Goal: Information Seeking & Learning: Understand process/instructions

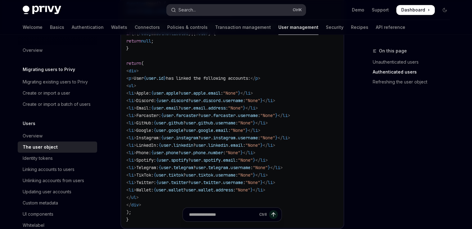
click at [213, 9] on button "Search... Ctrl K" at bounding box center [236, 9] width 139 height 11
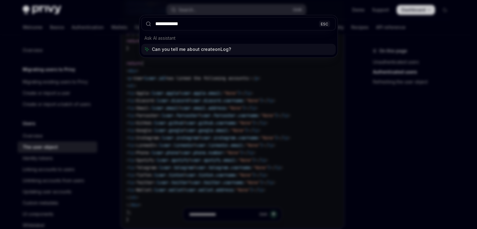
type input "**********"
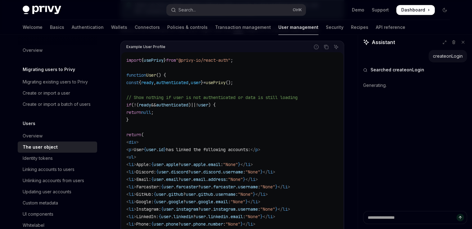
scroll to position [528, 0]
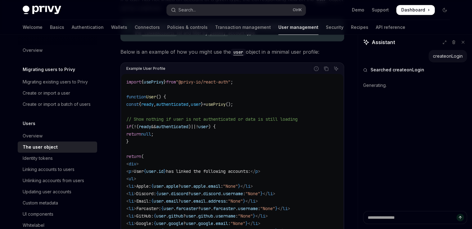
type textarea "*"
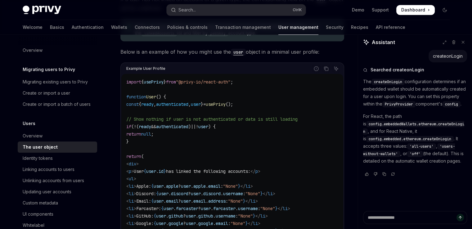
click at [421, 149] on span "'all-users'" at bounding box center [422, 146] width 24 height 5
click at [416, 149] on span "'all-users'" at bounding box center [422, 146] width 24 height 5
click at [429, 149] on span "'all-users'" at bounding box center [422, 146] width 24 height 5
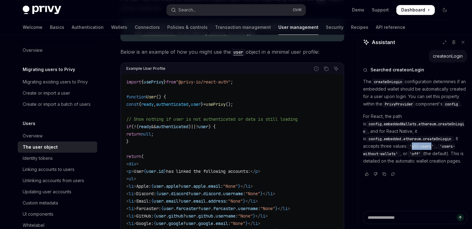
copy span "all-users"
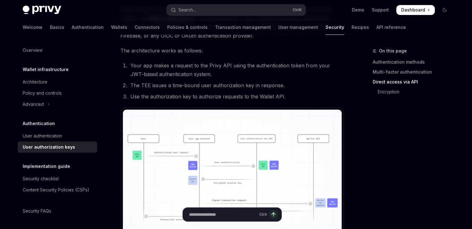
scroll to position [404, 0]
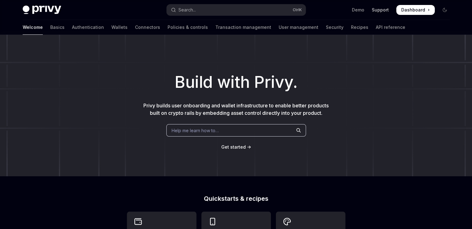
click at [377, 8] on link "Support" at bounding box center [380, 10] width 17 height 6
click at [418, 8] on span "Dashboard" at bounding box center [414, 10] width 24 height 6
click at [112, 25] on link "Wallets" at bounding box center [120, 27] width 16 height 15
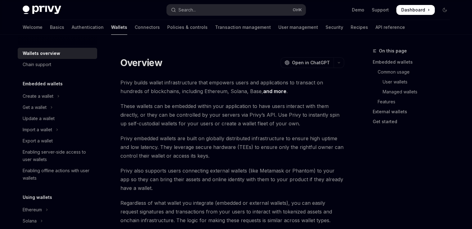
type textarea "*"
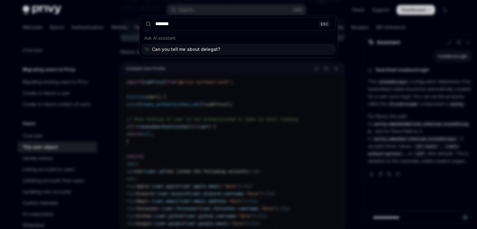
type input "********"
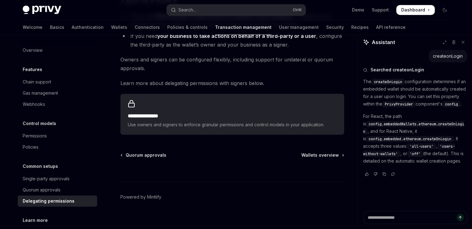
scroll to position [302, 0]
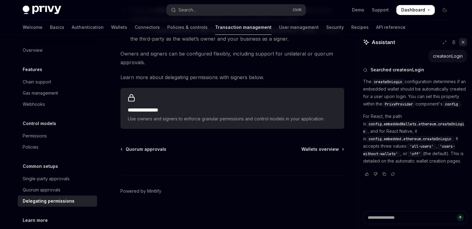
click at [461, 40] on button at bounding box center [463, 42] width 8 height 8
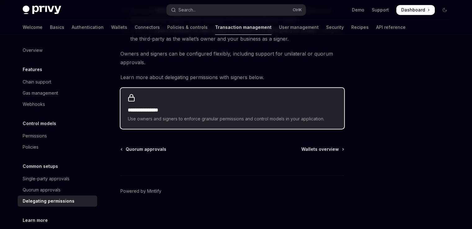
click at [218, 116] on span "Use owners and signers to enforce granular permissions and control models in yo…" at bounding box center [232, 118] width 209 height 7
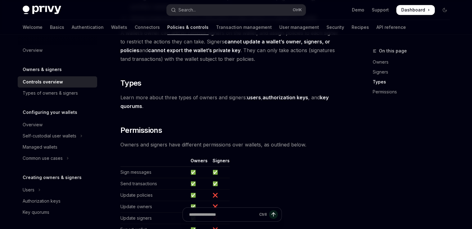
scroll to position [497, 0]
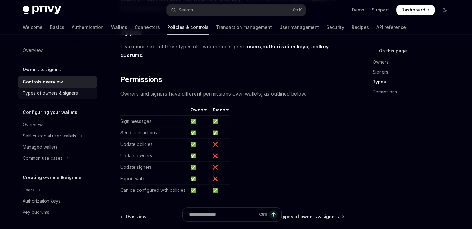
click at [59, 89] on link "Types of owners & signers" at bounding box center [58, 93] width 80 height 11
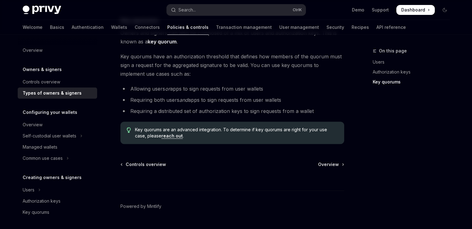
scroll to position [286, 0]
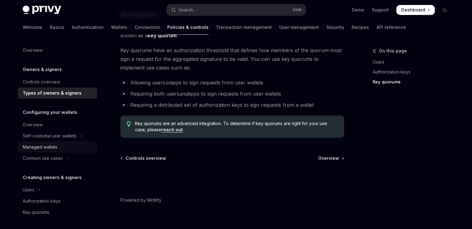
click at [88, 148] on div "Managed wallets" at bounding box center [58, 146] width 71 height 7
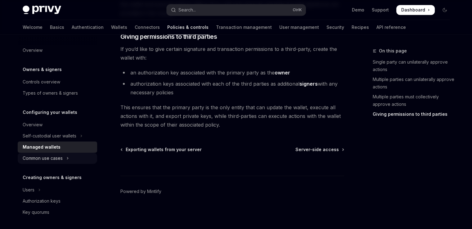
scroll to position [124, 0]
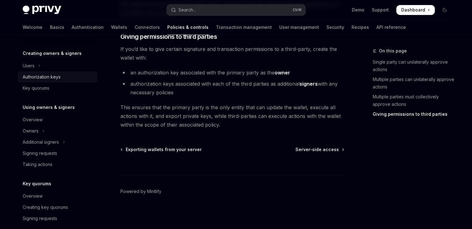
click at [59, 80] on div "Authorization keys" at bounding box center [42, 76] width 38 height 7
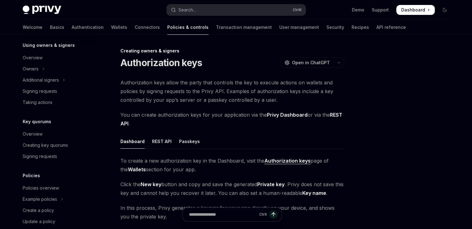
scroll to position [208, 0]
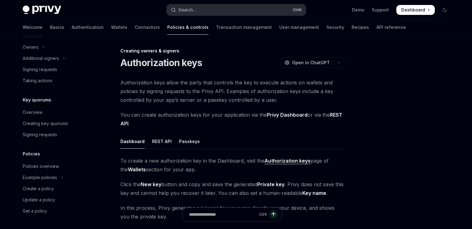
click at [213, 9] on button "Search... Ctrl K" at bounding box center [236, 9] width 139 height 11
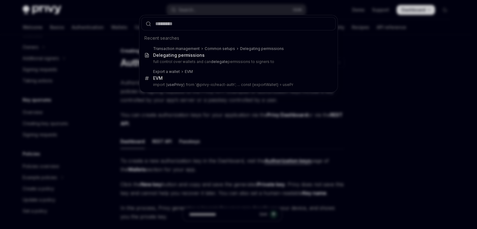
click at [386, 92] on div "Recent searches Transaction management Common setups Delegating permissions Del…" at bounding box center [238, 114] width 477 height 229
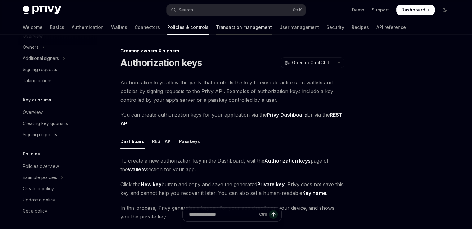
click at [231, 30] on link "Transaction management" at bounding box center [244, 27] width 56 height 15
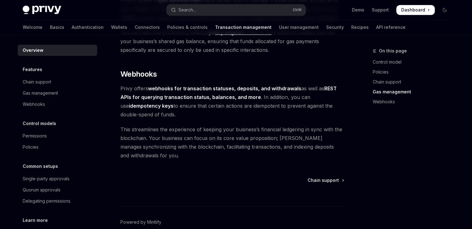
scroll to position [586, 0]
drag, startPoint x: 153, startPoint y: 97, endPoint x: 221, endPoint y: 97, distance: 68.6
click at [217, 97] on strong "REST APIs for querying transaction status, balances, and more" at bounding box center [229, 93] width 216 height 15
click at [221, 97] on strong "REST APIs for querying transaction status, balances, and more" at bounding box center [229, 93] width 216 height 15
drag, startPoint x: 225, startPoint y: 107, endPoint x: 232, endPoint y: 126, distance: 19.5
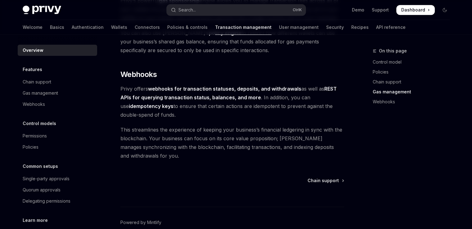
click at [227, 111] on span "Privy offers webhooks for transaction statuses, deposits, and withdrawals as we…" at bounding box center [233, 101] width 224 height 35
drag, startPoint x: 232, startPoint y: 127, endPoint x: 237, endPoint y: 137, distance: 11.4
click at [232, 129] on span "This streamlines the experience of keeping your business’s financial ledgering …" at bounding box center [233, 142] width 224 height 35
click at [240, 142] on span "This streamlines the experience of keeping your business’s financial ledgering …" at bounding box center [233, 142] width 224 height 35
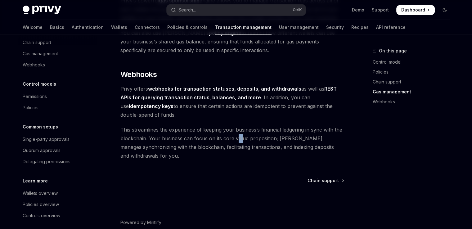
scroll to position [44, 0]
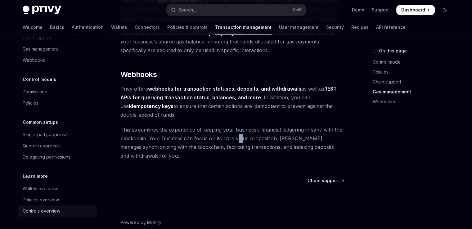
click at [68, 212] on div "Controls overview" at bounding box center [58, 210] width 71 height 7
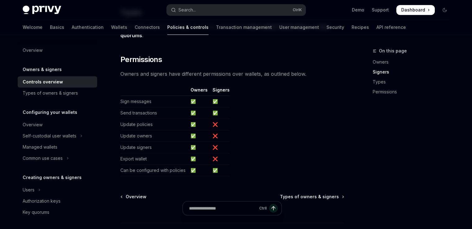
scroll to position [408, 0]
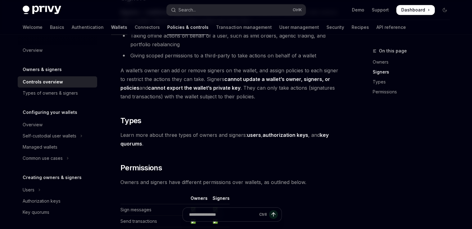
click at [111, 29] on link "Wallets" at bounding box center [119, 27] width 16 height 15
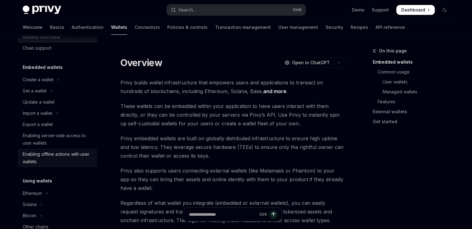
scroll to position [31, 0]
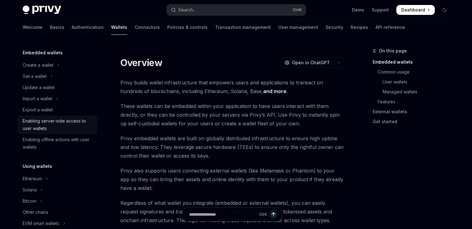
click at [88, 123] on div "Enabling server-side access to user wallets" at bounding box center [58, 124] width 71 height 15
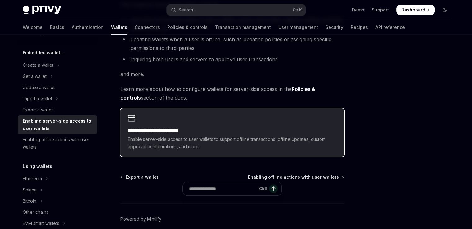
scroll to position [149, 0]
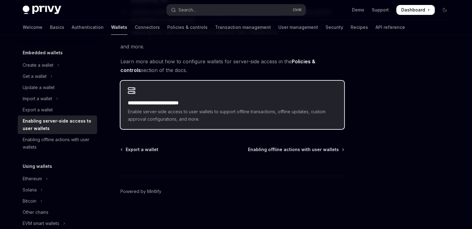
click at [219, 107] on div "**********" at bounding box center [232, 111] width 209 height 24
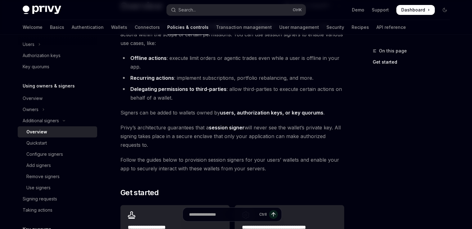
scroll to position [155, 0]
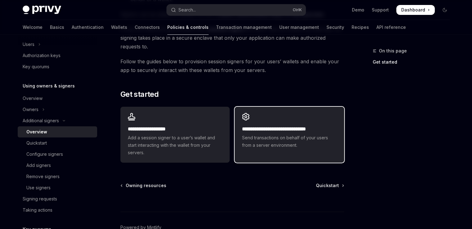
click at [298, 143] on span "Send transactions on behalf of your users from a server environment." at bounding box center [289, 141] width 94 height 15
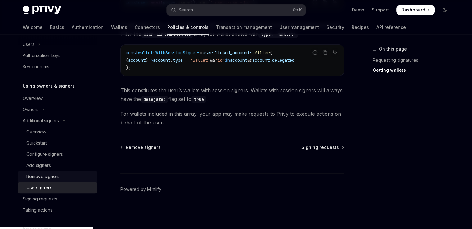
scroll to position [177, 0]
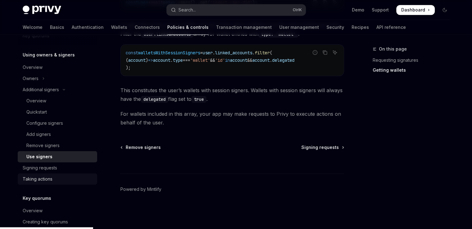
click at [73, 175] on div "Taking actions" at bounding box center [58, 178] width 71 height 7
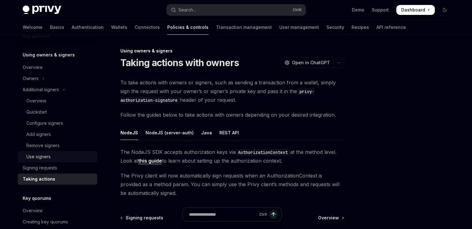
click at [51, 156] on div "Use signers" at bounding box center [59, 156] width 67 height 7
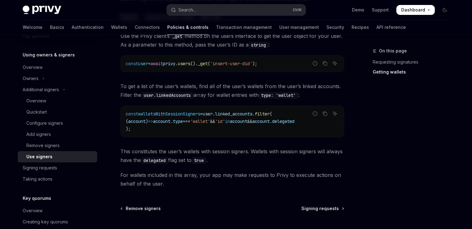
scroll to position [280, 0]
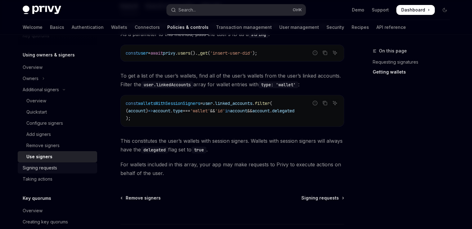
click at [84, 168] on div "Signing requests" at bounding box center [58, 167] width 71 height 7
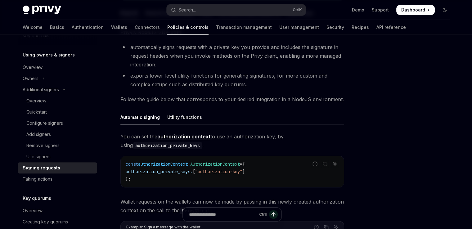
scroll to position [117, 0]
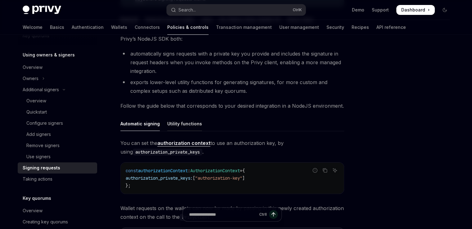
click at [185, 126] on div "Utility functions" at bounding box center [184, 123] width 35 height 15
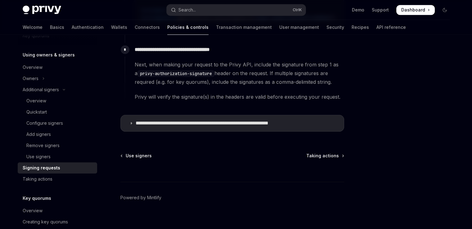
scroll to position [424, 0]
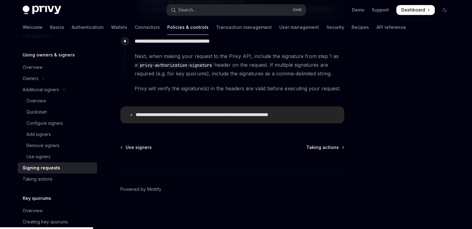
click at [180, 115] on p "**********" at bounding box center [222, 115] width 172 height 6
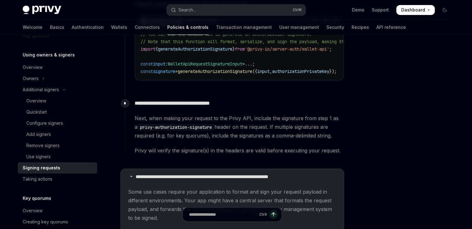
scroll to position [424, 0]
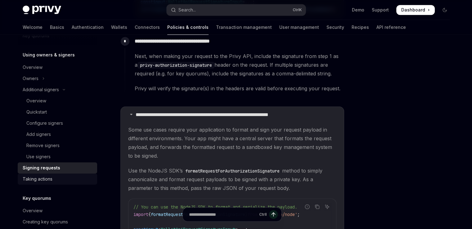
click at [57, 181] on div "Taking actions" at bounding box center [58, 178] width 71 height 7
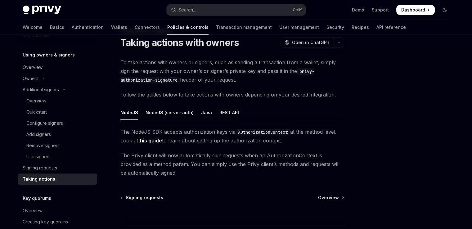
scroll to position [62, 0]
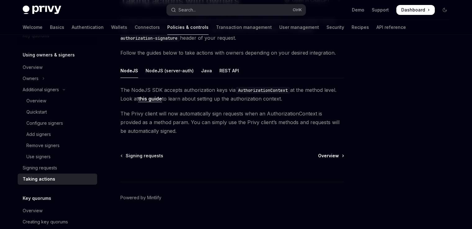
click at [342, 158] on link "Overview" at bounding box center [330, 156] width 25 height 6
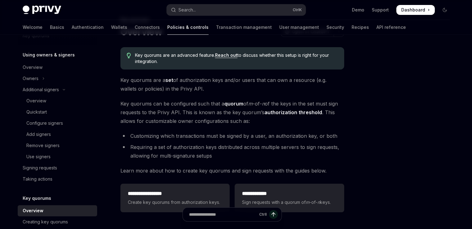
scroll to position [93, 0]
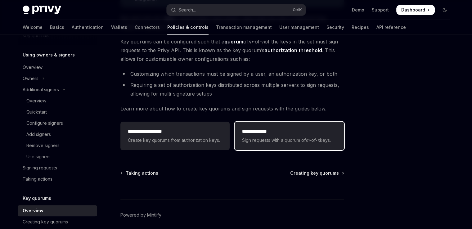
click at [297, 141] on span "Sign requests with a quorum of m -of- n keys." at bounding box center [289, 140] width 94 height 7
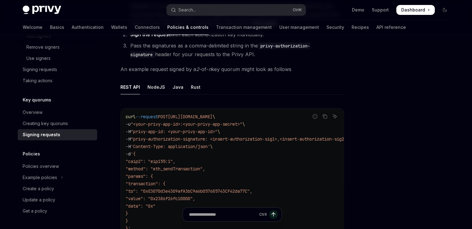
scroll to position [93, 0]
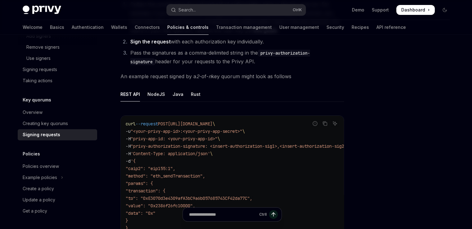
type textarea "*"
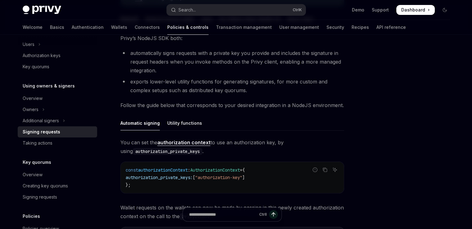
scroll to position [117, 0]
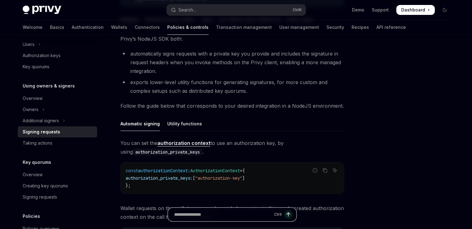
click at [224, 212] on input "Ask a question..." at bounding box center [223, 215] width 98 height 14
type input "**********"
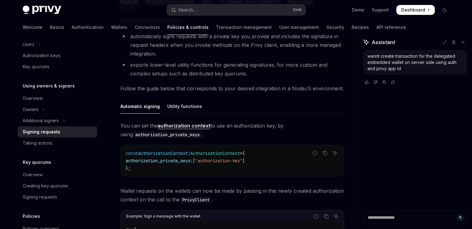
scroll to position [148, 0]
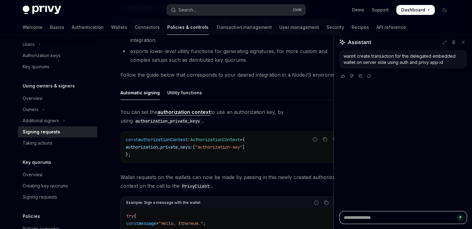
drag, startPoint x: 357, startPoint y: 106, endPoint x: 333, endPoint y: 106, distance: 24.2
click at [333, 106] on div at bounding box center [333, 132] width 1 height 194
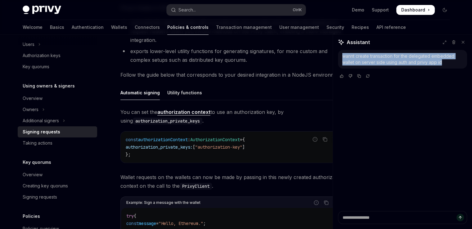
drag, startPoint x: 447, startPoint y: 63, endPoint x: 342, endPoint y: 55, distance: 105.3
click at [342, 55] on div "wannt create transaction for the delegated embedded wallet on server side using…" at bounding box center [402, 59] width 129 height 19
copy div "wannt create transaction for the delegated embedded wallet on server side using…"
click at [453, 42] on icon at bounding box center [454, 43] width 2 height 2
type textarea "*"
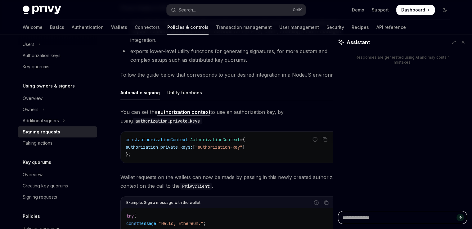
click at [396, 218] on textarea "Ask a question..." at bounding box center [402, 217] width 129 height 13
paste textarea "**********"
type textarea "**********"
type textarea "*"
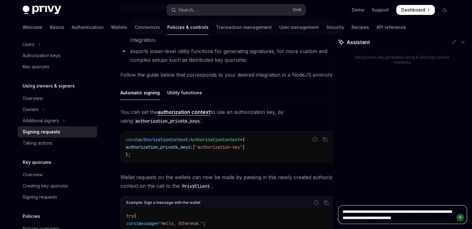
click at [428, 213] on textarea "**********" at bounding box center [402, 214] width 129 height 19
type textarea "**********"
type textarea "*"
type textarea "**********"
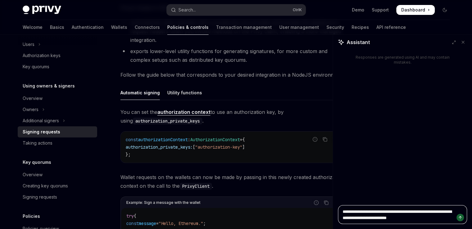
type textarea "*"
type textarea "**********"
type textarea "*"
type textarea "**********"
type textarea "*"
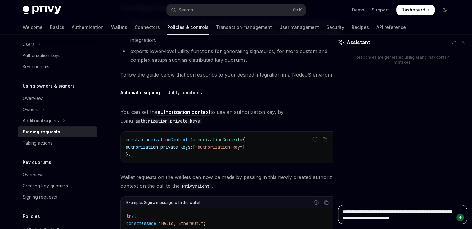
type textarea "**********"
type textarea "*"
type textarea "**********"
type textarea "*"
type textarea "**********"
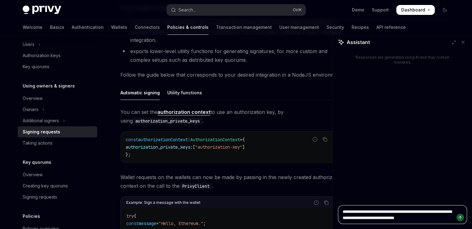
type textarea "*"
type textarea "**********"
type textarea "*"
type textarea "**********"
type textarea "*"
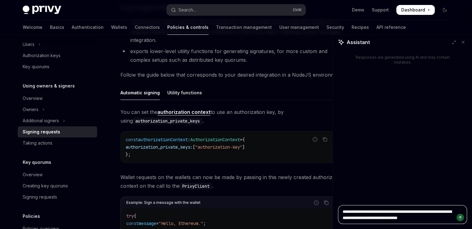
type textarea "**********"
type textarea "*"
type textarea "**********"
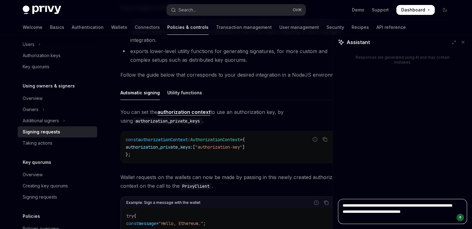
type textarea "*"
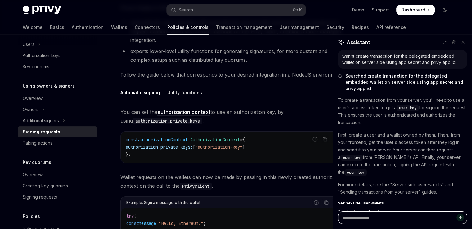
type textarea "*"
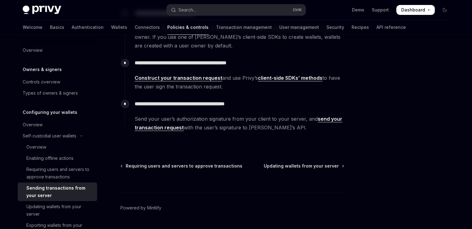
scroll to position [173, 0]
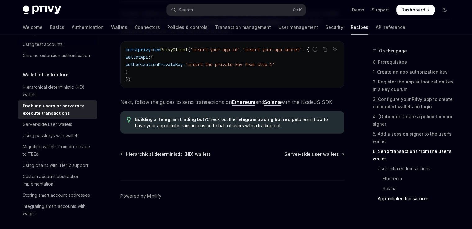
scroll to position [1677, 0]
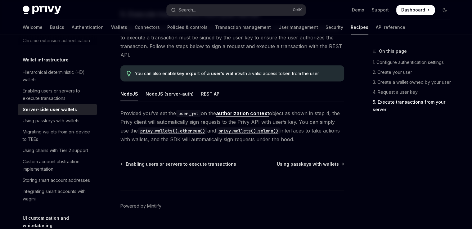
scroll to position [1163, 0]
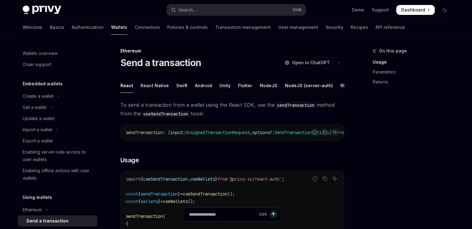
click at [287, 88] on div "NodeJS (server-auth)" at bounding box center [309, 85] width 48 height 15
type textarea "*"
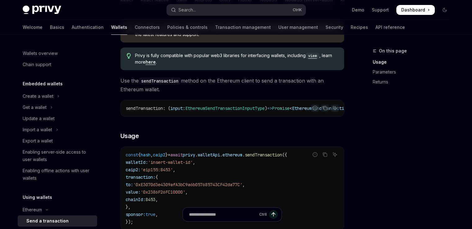
scroll to position [124, 0]
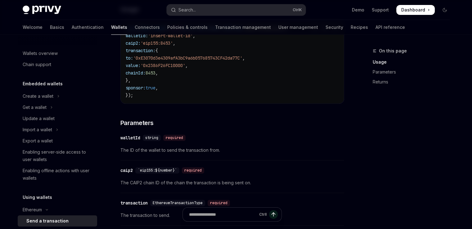
scroll to position [162, 0]
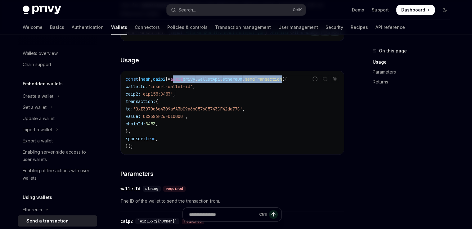
drag, startPoint x: 182, startPoint y: 85, endPoint x: 303, endPoint y: 86, distance: 121.4
click at [287, 82] on span "const { hash , caip2 } = await privy . walletApi . ethereum . sendTransaction ({" at bounding box center [207, 79] width 162 height 6
copy span "await privy . walletApi . ethereum . sendTransaction"
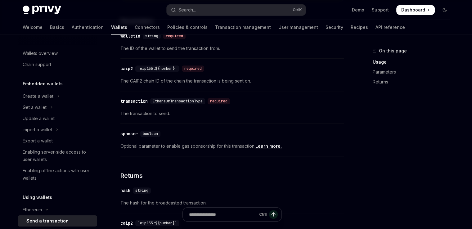
scroll to position [317, 0]
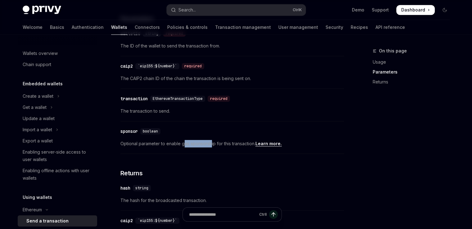
drag, startPoint x: 200, startPoint y: 151, endPoint x: 219, endPoint y: 151, distance: 19.3
click at [212, 148] on span "Optional parameter to enable gas sponsorship for this transaction. Learn more." at bounding box center [233, 143] width 224 height 7
drag, startPoint x: 219, startPoint y: 151, endPoint x: 264, endPoint y: 149, distance: 44.8
click at [223, 148] on span "Optional parameter to enable gas sponsorship for this transaction. Learn more." at bounding box center [233, 143] width 224 height 7
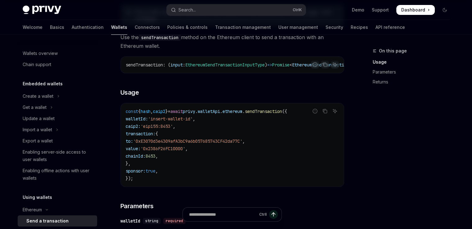
scroll to position [162, 0]
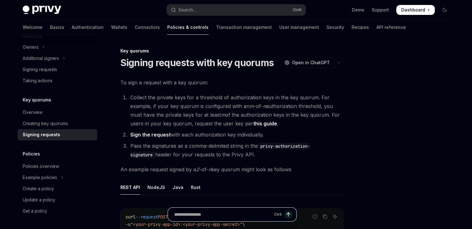
click at [242, 217] on input "Ask a question..." at bounding box center [223, 215] width 98 height 14
type input "**********"
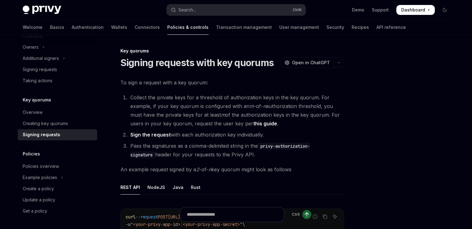
scroll to position [0, 0]
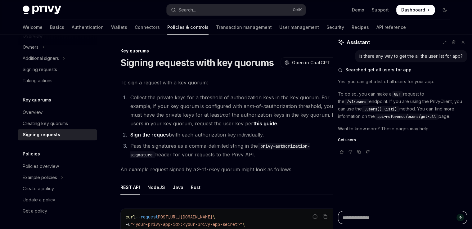
type textarea "*"
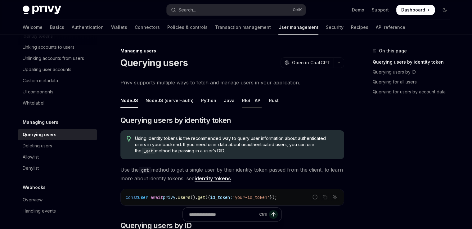
click at [246, 103] on div "REST API" at bounding box center [252, 100] width 20 height 15
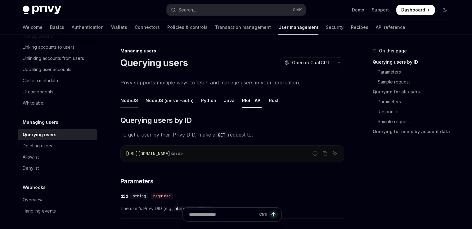
click at [133, 100] on div "NodeJS" at bounding box center [130, 100] width 18 height 15
type textarea "*"
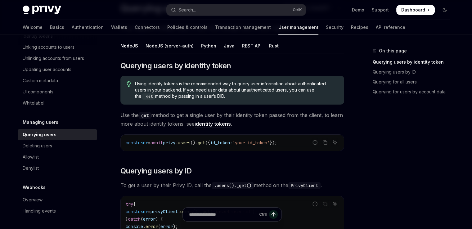
scroll to position [62, 0]
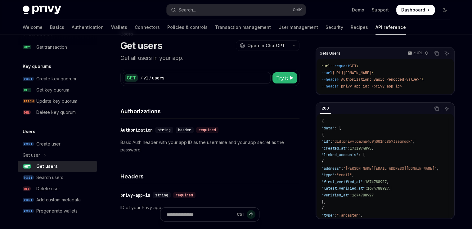
scroll to position [31, 0]
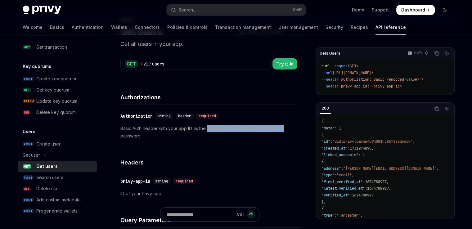
drag, startPoint x: 207, startPoint y: 129, endPoint x: 285, endPoint y: 125, distance: 77.7
click at [285, 125] on p "Basic Auth header with your app ID as the username and your app secret as the p…" at bounding box center [210, 132] width 179 height 15
click at [287, 125] on p "Basic Auth header with your app ID as the username and your app secret as the p…" at bounding box center [210, 132] width 179 height 15
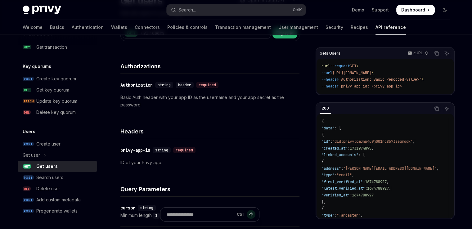
scroll to position [124, 0]
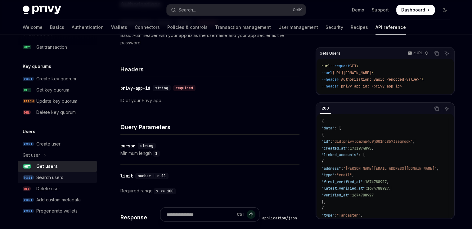
click at [73, 177] on div "Search users" at bounding box center [64, 177] width 57 height 7
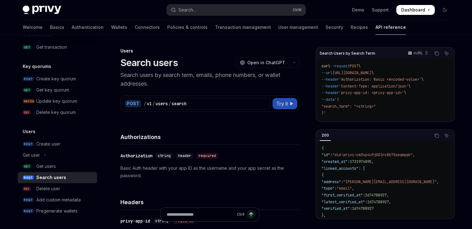
click at [286, 108] on button "Try it" at bounding box center [285, 103] width 25 height 11
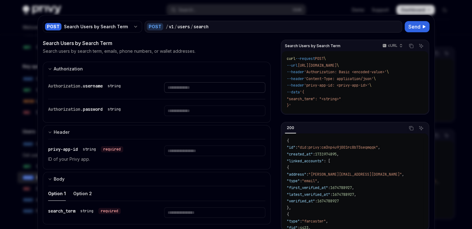
click at [189, 86] on input "Enter username" at bounding box center [214, 87] width 101 height 11
click at [443, 49] on div at bounding box center [236, 114] width 472 height 229
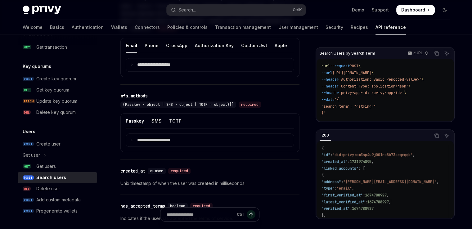
scroll to position [466, 0]
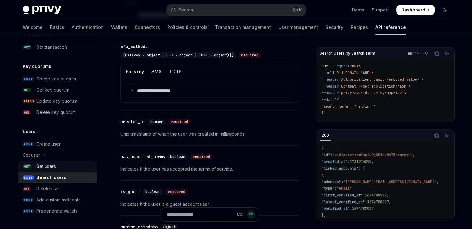
click at [66, 163] on div "Get users" at bounding box center [64, 166] width 57 height 7
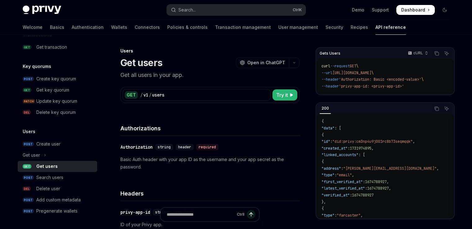
type textarea "*"
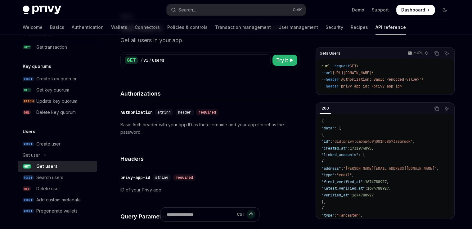
scroll to position [31, 0]
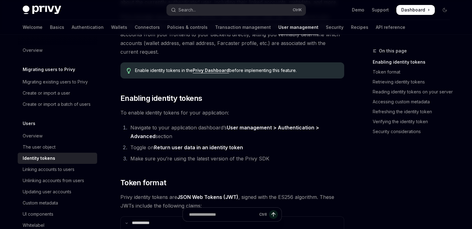
scroll to position [155, 0]
